Goal: Find specific page/section: Find specific page/section

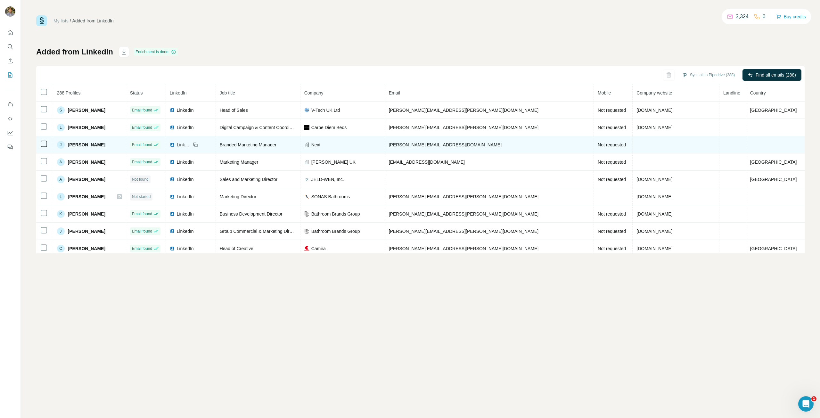
click at [598, 146] on span "Not requested" at bounding box center [612, 144] width 28 height 5
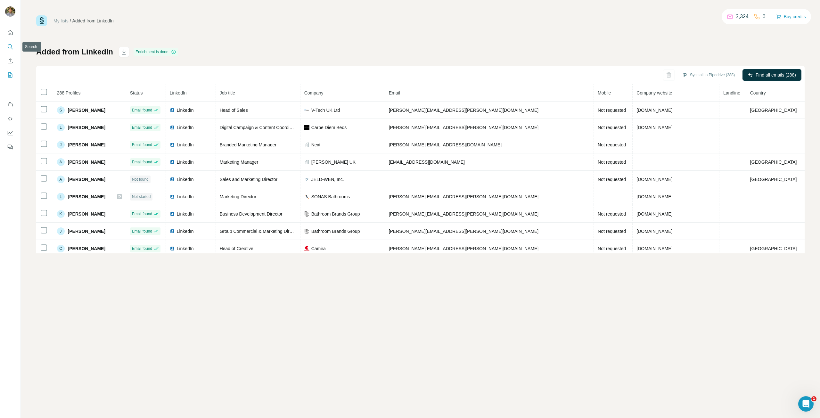
click at [9, 45] on icon "Search" at bounding box center [10, 47] width 6 height 6
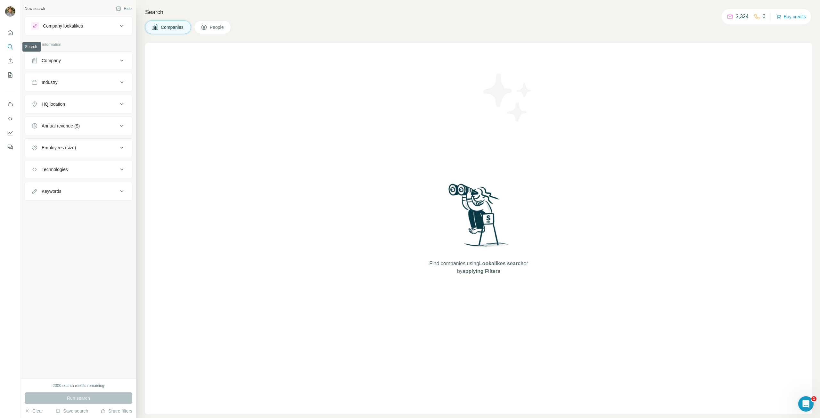
click at [11, 45] on icon "Search" at bounding box center [10, 47] width 6 height 6
click at [750, 53] on div "Find companies using Lookalikes search or by applying Filters" at bounding box center [478, 228] width 667 height 371
click at [754, 16] on icon at bounding box center [757, 16] width 6 height 6
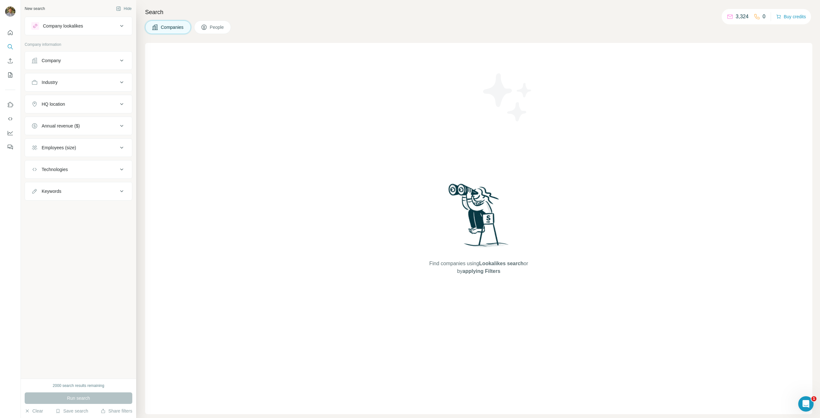
click at [758, 16] on icon at bounding box center [757, 16] width 6 height 6
click at [760, 18] on div "0" at bounding box center [760, 17] width 12 height 8
click at [757, 20] on icon at bounding box center [757, 16] width 6 height 6
